Goal: Information Seeking & Learning: Learn about a topic

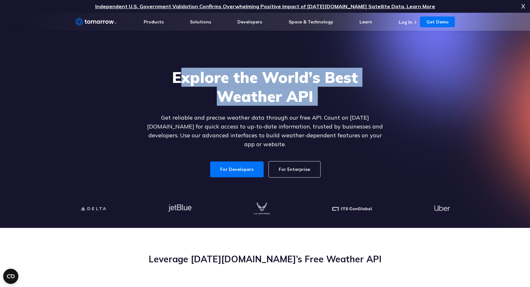
drag, startPoint x: 182, startPoint y: 73, endPoint x: 303, endPoint y: 114, distance: 128.0
click at [303, 114] on div "Explore the World’s Best Weather API Get reliable and precise weather data thro…" at bounding box center [265, 123] width 244 height 110
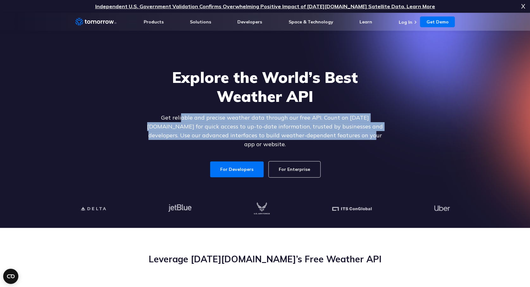
drag, startPoint x: 165, startPoint y: 119, endPoint x: 332, endPoint y: 138, distance: 168.3
click at [332, 138] on p "Get reliable and precise weather data through our free API. Count on [DATE][DOM…" at bounding box center [265, 130] width 244 height 35
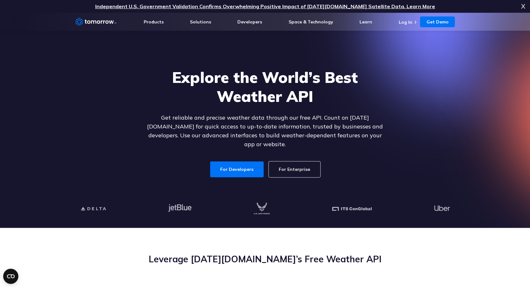
click at [313, 124] on p "Get reliable and precise weather data through our free API. Count on [DATE][DOM…" at bounding box center [265, 130] width 244 height 35
click at [345, 120] on p "Get reliable and precise weather data through our free API. Count on [DATE][DOM…" at bounding box center [265, 130] width 244 height 35
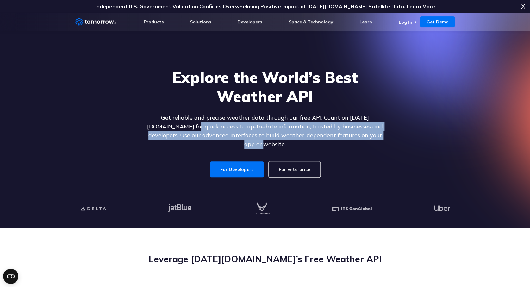
drag, startPoint x: 148, startPoint y: 126, endPoint x: 401, endPoint y: 135, distance: 252.5
click at [401, 135] on div "Explore the World’s Best Weather API Get reliable and precise weather data thro…" at bounding box center [265, 122] width 390 height 135
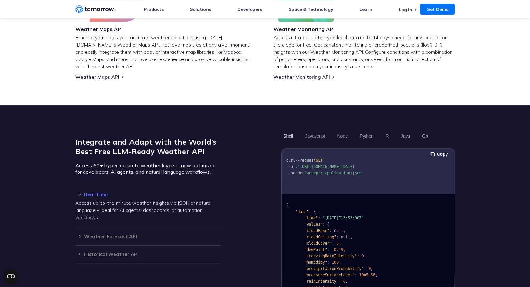
scroll to position [0, 19]
click at [357, 165] on span "'[URL][DOMAIN_NAME][DATE]'" at bounding box center [328, 167] width 60 height 4
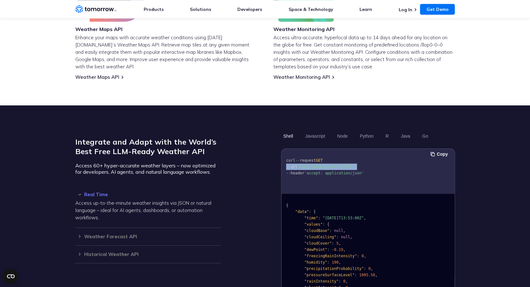
click at [357, 165] on span "'[URL][DOMAIN_NAME][DATE]'" at bounding box center [328, 167] width 60 height 4
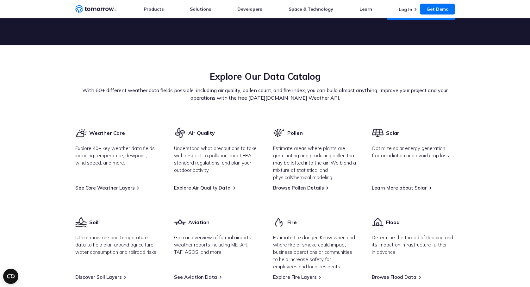
scroll to position [741, 0]
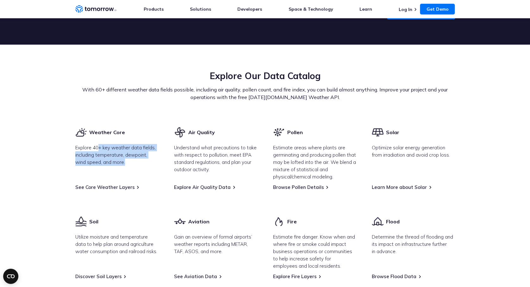
drag, startPoint x: 99, startPoint y: 142, endPoint x: 131, endPoint y: 156, distance: 35.7
click at [131, 156] on p "Explore 40+ key weather data fields, including temperature, dewpoint, wind spee…" at bounding box center [116, 155] width 83 height 22
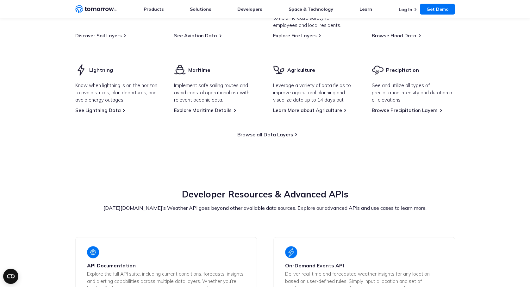
scroll to position [681, 0]
